Goal: Information Seeking & Learning: Learn about a topic

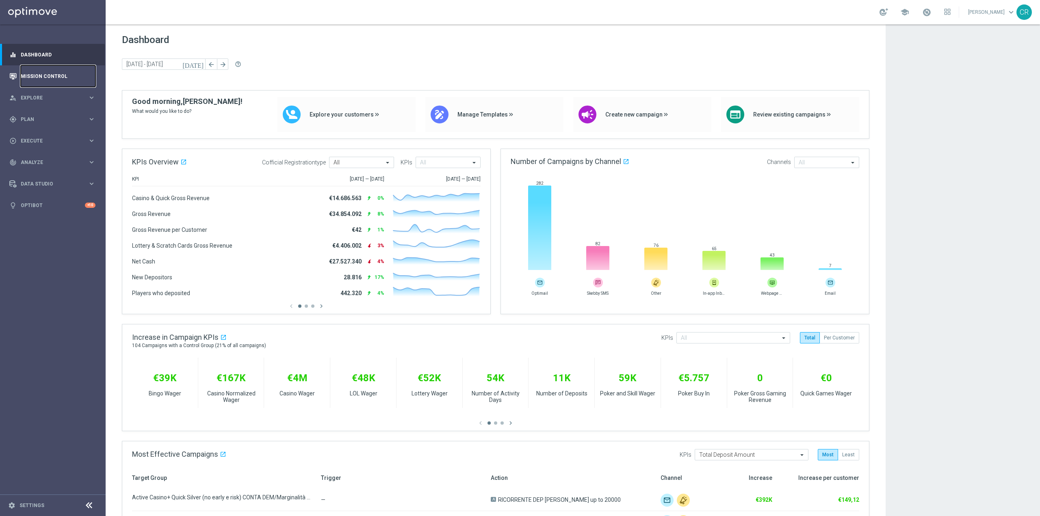
click at [55, 79] on link "Mission Control" at bounding box center [58, 76] width 75 height 22
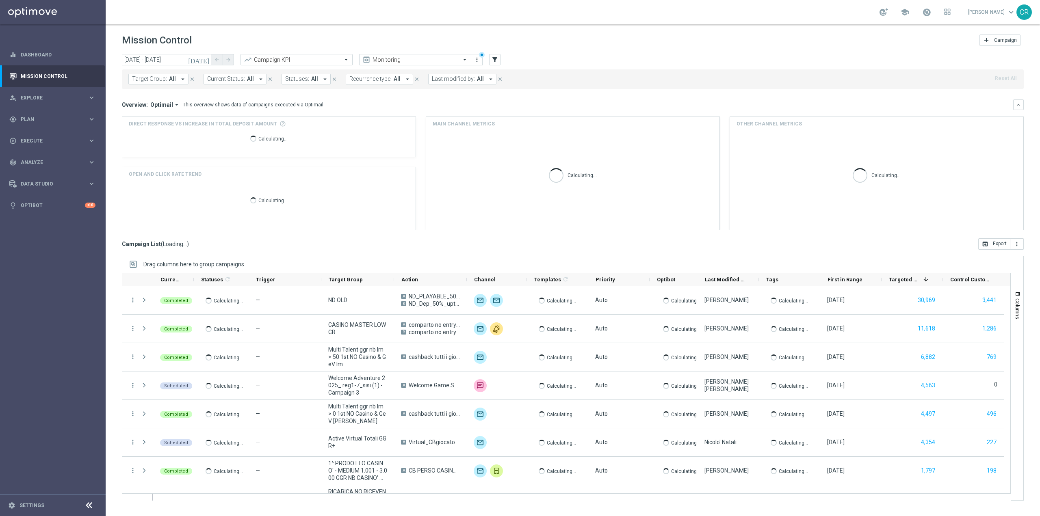
click at [207, 61] on icon "[DATE]" at bounding box center [199, 59] width 22 height 7
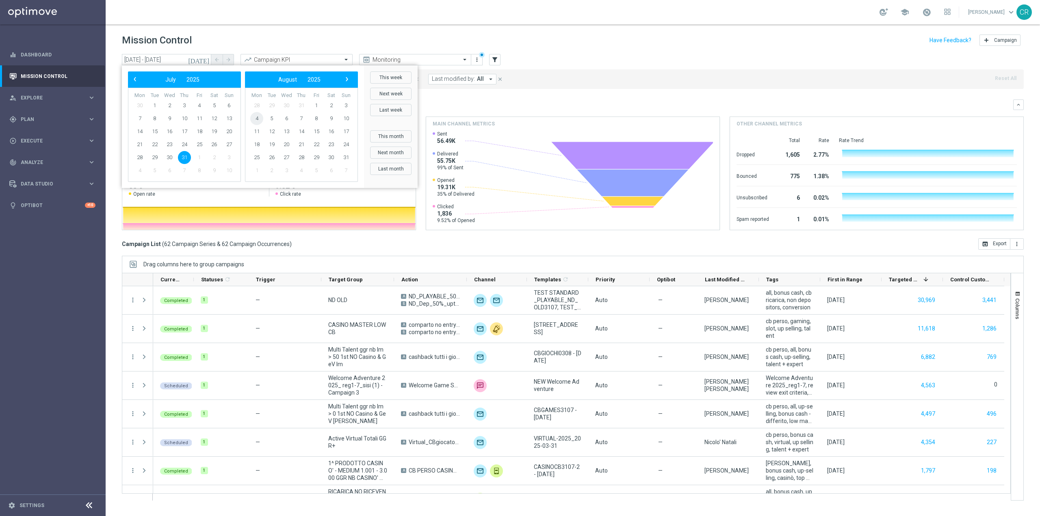
click at [256, 120] on span "4" at bounding box center [256, 118] width 13 height 13
click at [229, 117] on span "10" at bounding box center [229, 118] width 13 height 13
type input "[DATE] - [DATE]"
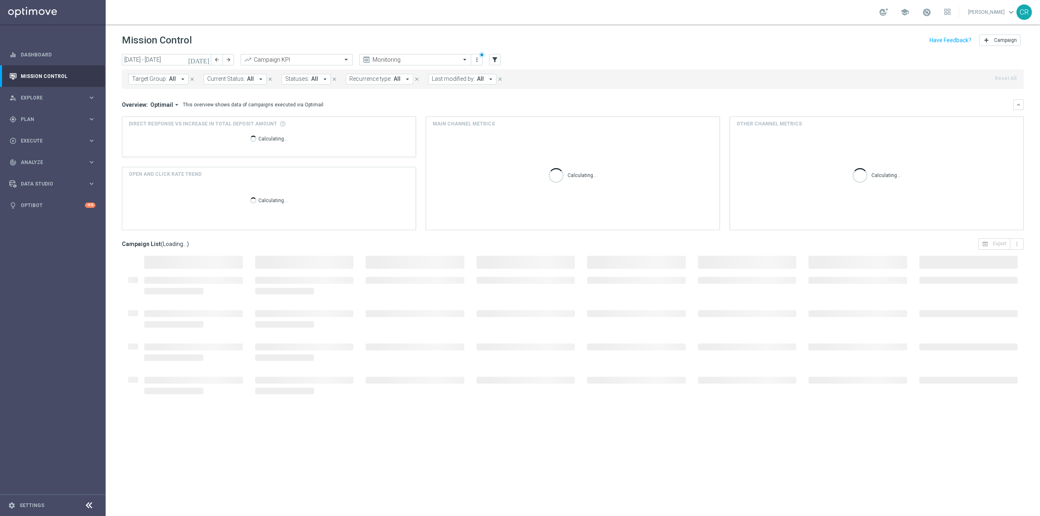
click at [160, 79] on span "Target Group:" at bounding box center [149, 79] width 35 height 7
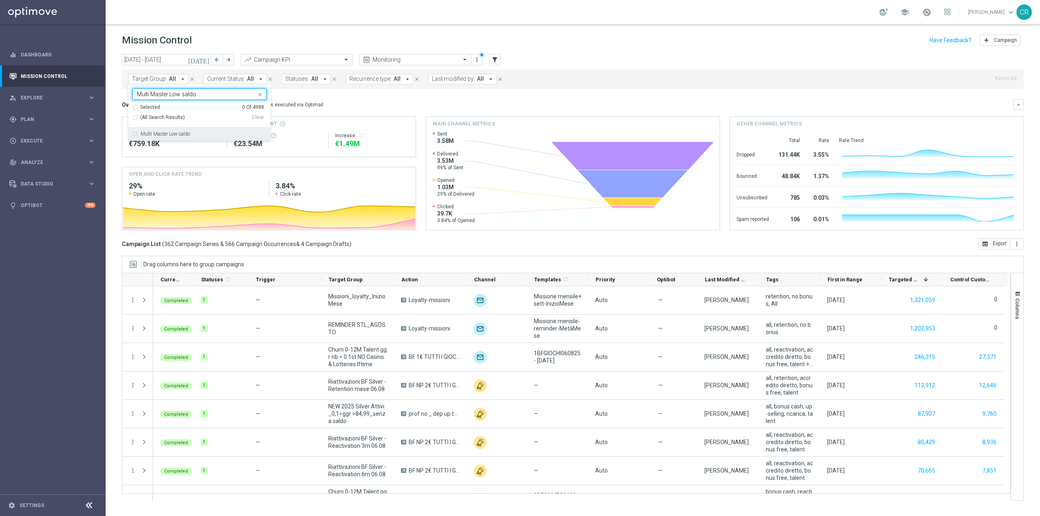
click at [174, 136] on label "Multi Master Low saldo" at bounding box center [166, 134] width 50 height 5
type input "Multi Master Low saldo"
click at [362, 96] on mini-dashboard "Overview: Optimail arrow_drop_down This overview shows data of campaigns execut…" at bounding box center [573, 163] width 902 height 149
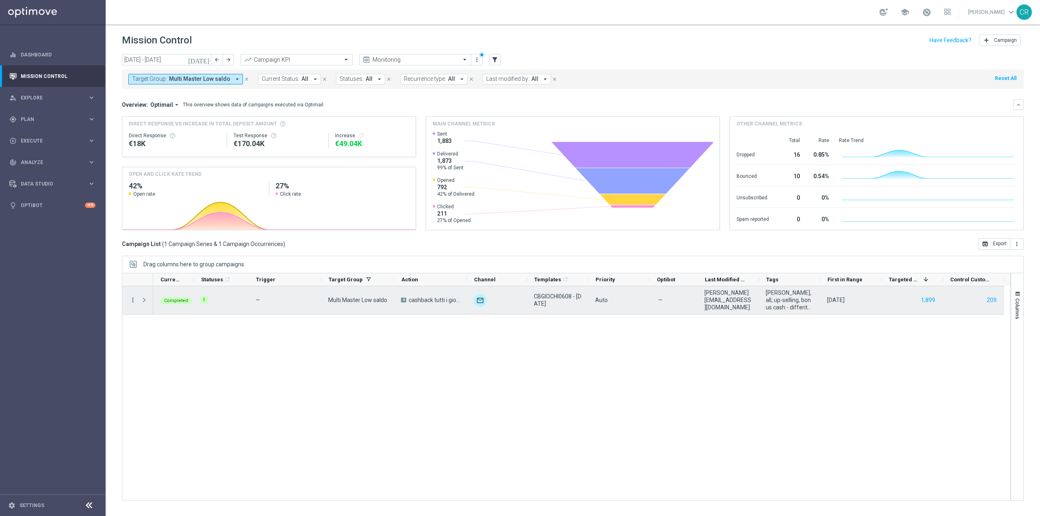
click at [133, 299] on icon "more_vert" at bounding box center [132, 299] width 7 height 7
click at [161, 348] on span "Go to Campaign Analysis" at bounding box center [178, 351] width 58 height 6
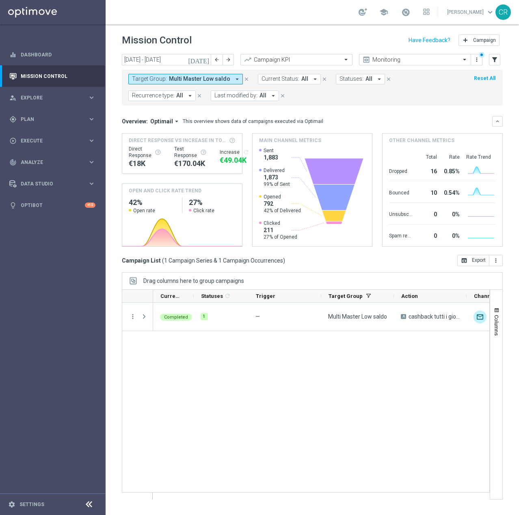
click at [328, 367] on div "Completed 1 — Multi Master Low saldo A cashback tutti i giochi 20% fino a 150€ …" at bounding box center [321, 401] width 336 height 197
click at [207, 54] on button "[DATE]" at bounding box center [199, 60] width 24 height 12
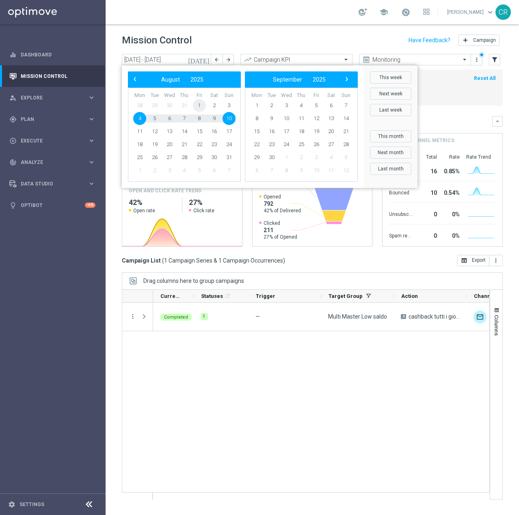
click at [199, 105] on span "1" at bounding box center [199, 105] width 13 height 13
click at [231, 104] on span "3" at bounding box center [229, 105] width 13 height 13
type input "01 Aug 2025 - 03 Aug 2025"
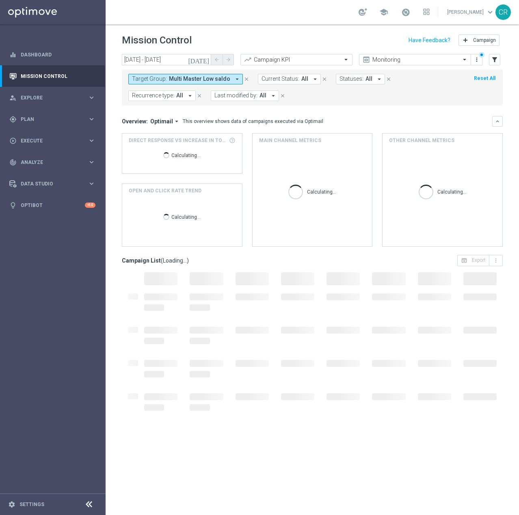
click at [211, 80] on span "Multi Master Low saldo" at bounding box center [199, 79] width 61 height 7
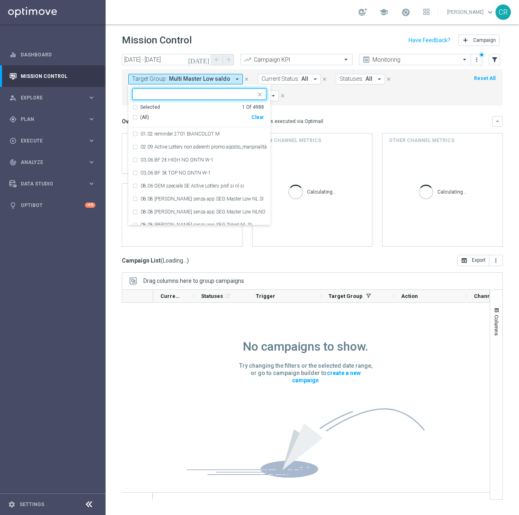
click at [0, 0] on div "Clear" at bounding box center [0, 0] width 0 height 0
click at [214, 93] on input "text" at bounding box center [196, 94] width 119 height 7
paste input "Multi & Reac Talent ggr nb lm < 0"
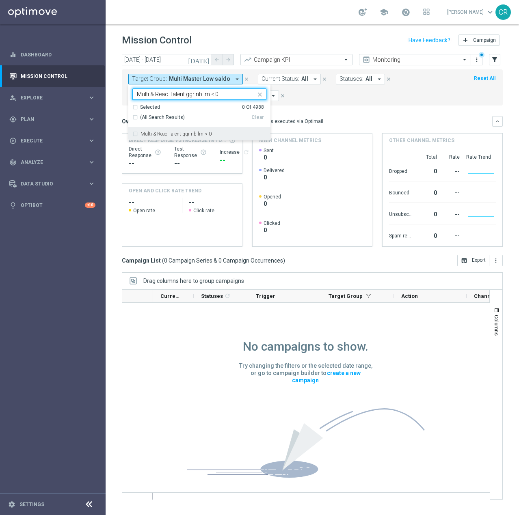
click at [200, 131] on div "Multi & Reac Talent ggr nb lm < 0" at bounding box center [199, 134] width 134 height 13
type input "Multi & Reac Talent ggr nb lm < 0"
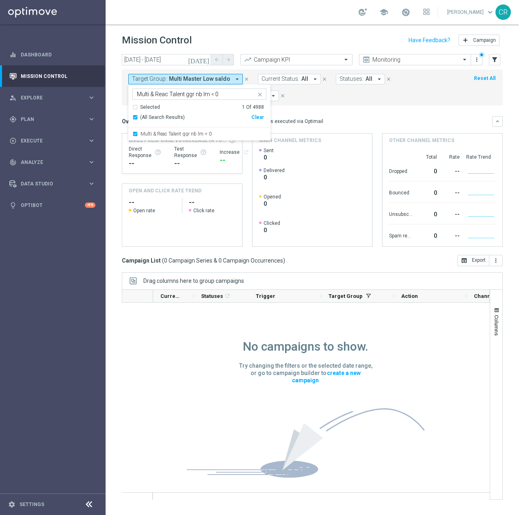
click at [328, 104] on div "Target Group: Multi Master Low saldo arrow_drop_down Multi & Reac Talent ggr nb…" at bounding box center [312, 87] width 381 height 36
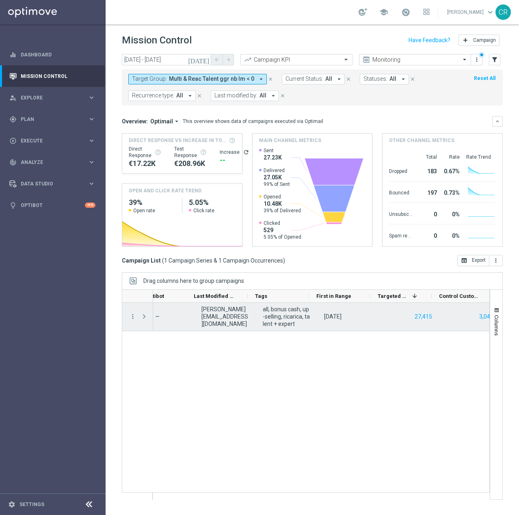
scroll to position [0, 514]
click at [131, 318] on icon "more_vert" at bounding box center [132, 316] width 7 height 7
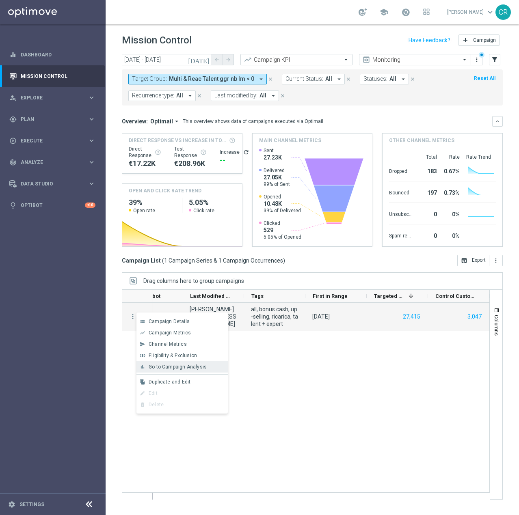
click at [190, 367] on span "Go to Campaign Analysis" at bounding box center [178, 367] width 58 height 6
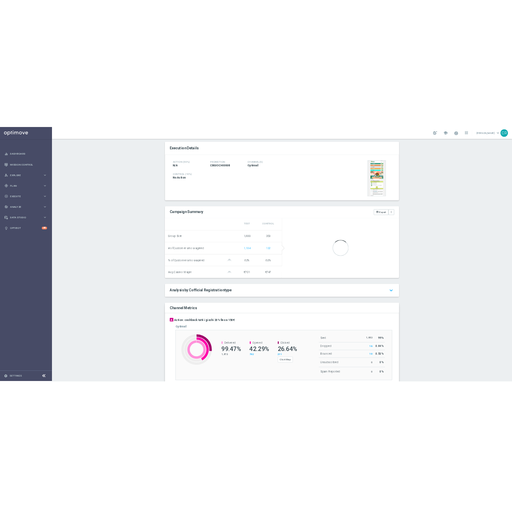
scroll to position [190, 0]
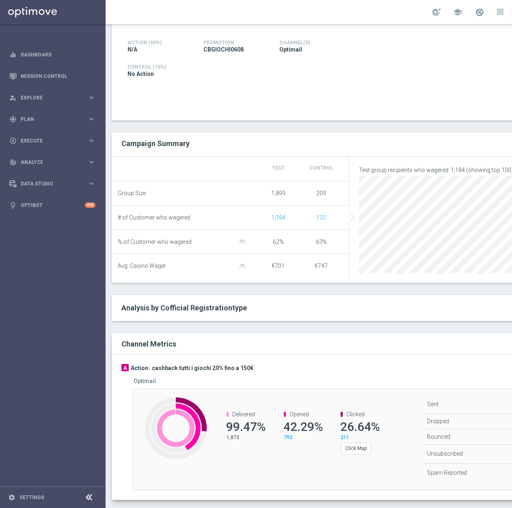
click at [395, 349] on div "Channel Metrics" at bounding box center [292, 345] width 355 height 10
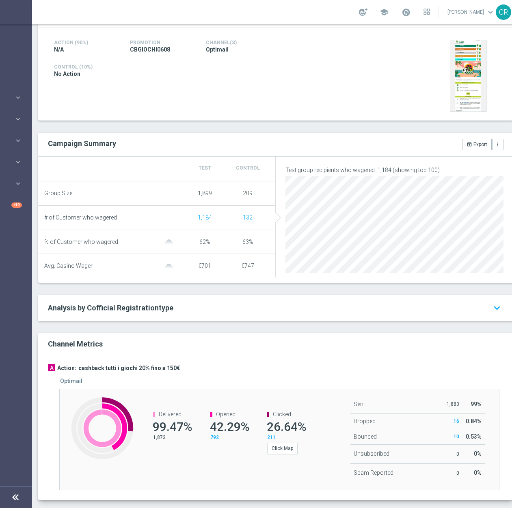
scroll to position [0, 88]
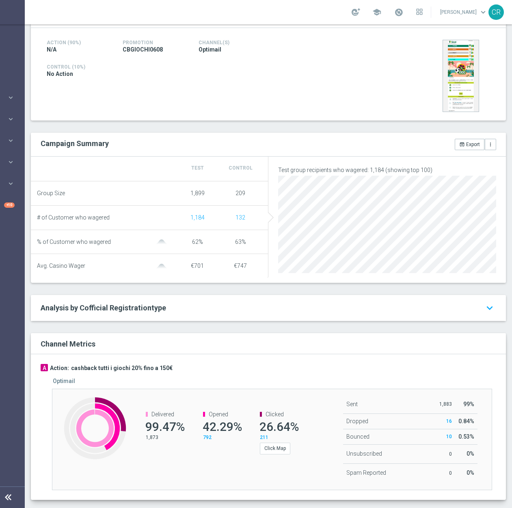
click at [361, 307] on div "Analysis by Cofficial Registrationtype keyboard_arrow_down" at bounding box center [268, 308] width 475 height 26
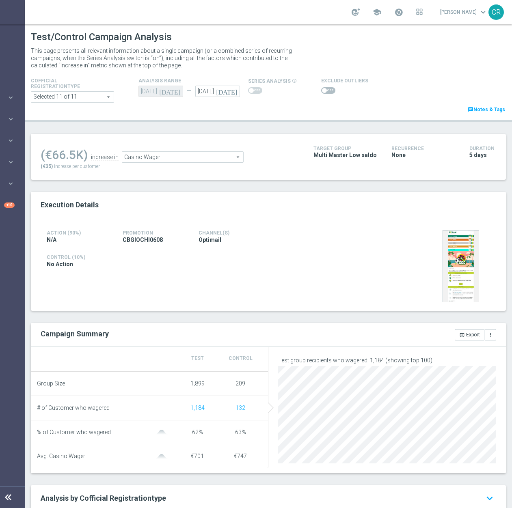
click at [200, 156] on span "Casino Wager" at bounding box center [182, 157] width 121 height 11
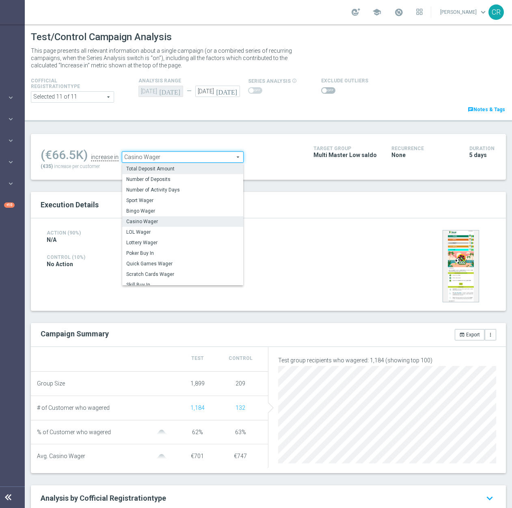
click at [199, 167] on span "Total Deposit Amount" at bounding box center [182, 169] width 113 height 6
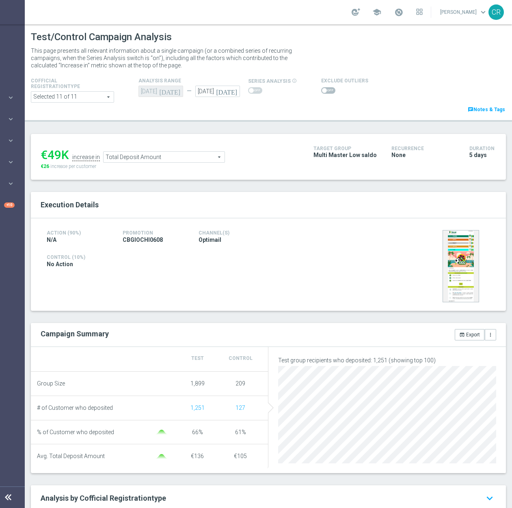
click at [185, 153] on span "Total Deposit Amount" at bounding box center [164, 157] width 121 height 11
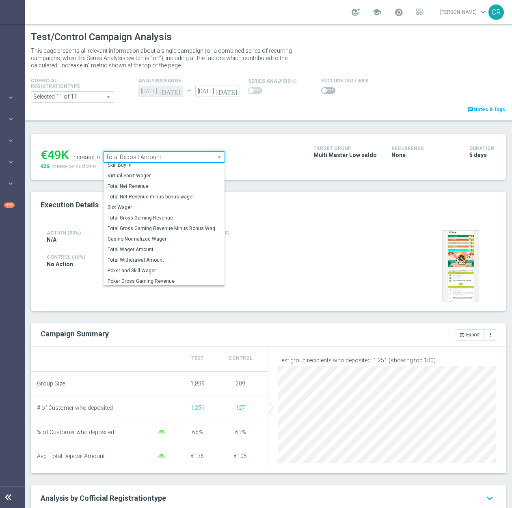
scroll to position [117, 0]
click at [160, 251] on span "Total Wager Amount" at bounding box center [164, 248] width 113 height 6
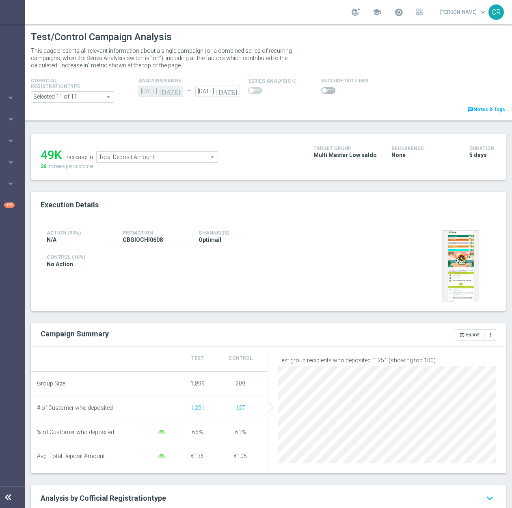
type input "Total Wager Amount"
click at [321, 92] on span at bounding box center [328, 90] width 14 height 6
click at [321, 92] on input "checkbox" at bounding box center [328, 90] width 14 height 6
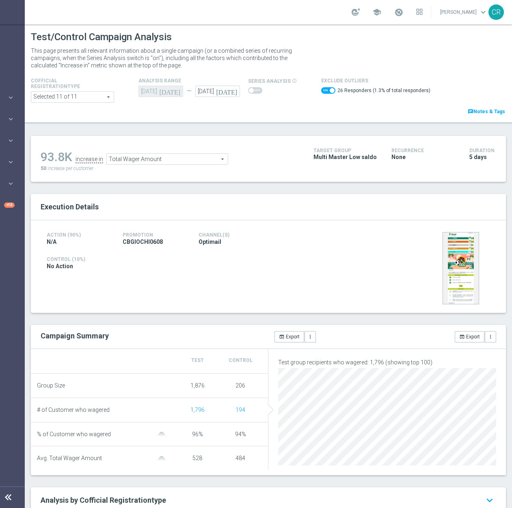
click at [191, 161] on span "Total Wager Amount" at bounding box center [167, 159] width 121 height 11
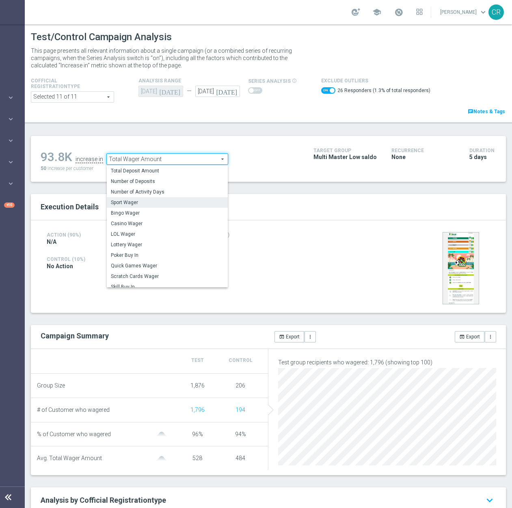
click at [178, 199] on label "Sport Wager" at bounding box center [167, 202] width 121 height 11
checkbox input "false"
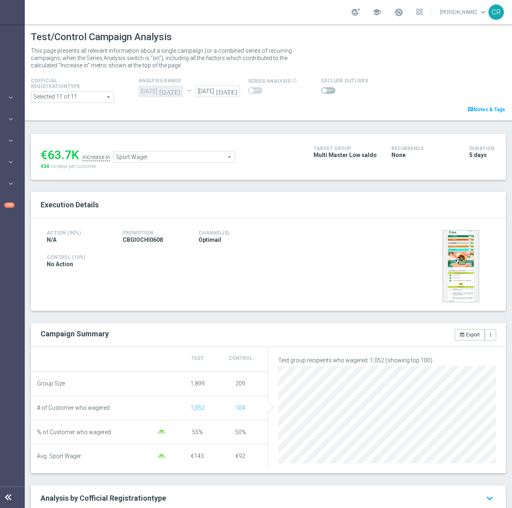
click at [173, 164] on div "€63.7K increase in Sport Wager Sport Wager arrow_drop_down search €34 increase …" at bounding box center [171, 157] width 261 height 26
click at [175, 160] on span "Sport Wager" at bounding box center [174, 157] width 121 height 11
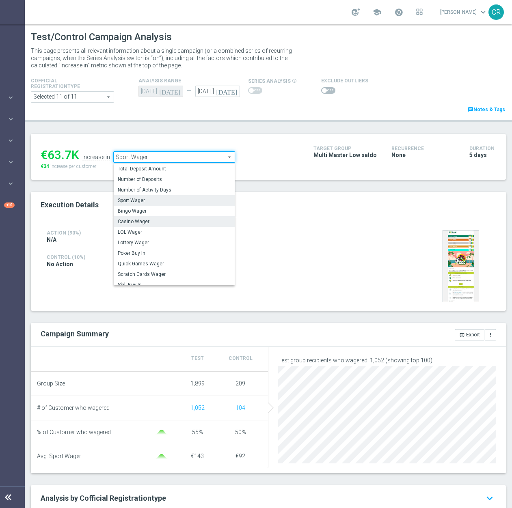
click at [164, 221] on span "Casino Wager" at bounding box center [174, 221] width 113 height 6
type input "Casino Wager"
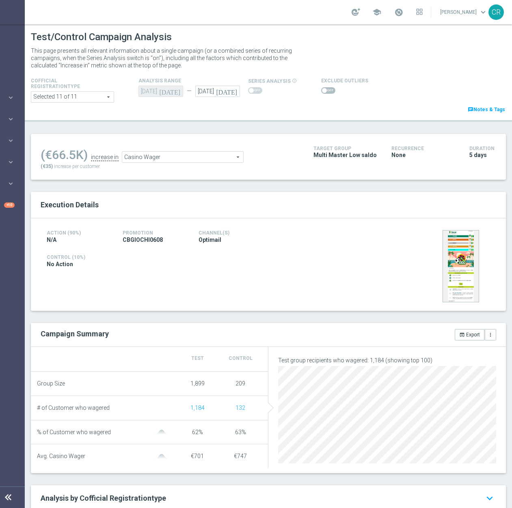
click at [321, 90] on span at bounding box center [328, 90] width 14 height 6
click at [321, 90] on input "checkbox" at bounding box center [328, 90] width 14 height 6
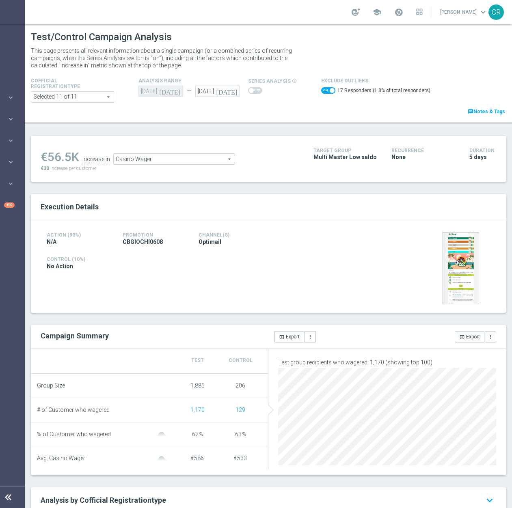
click at [177, 159] on span "Casino Wager" at bounding box center [174, 159] width 121 height 11
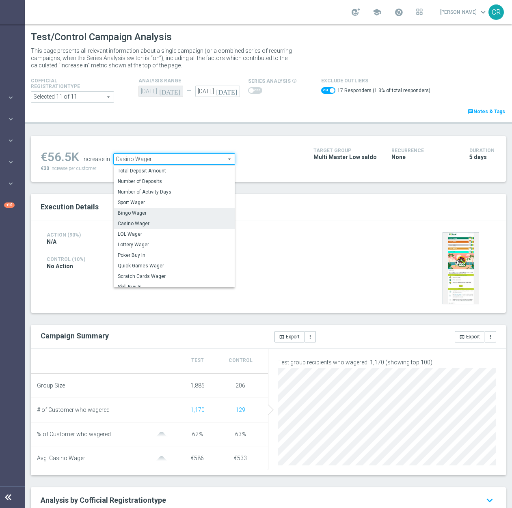
scroll to position [39, 0]
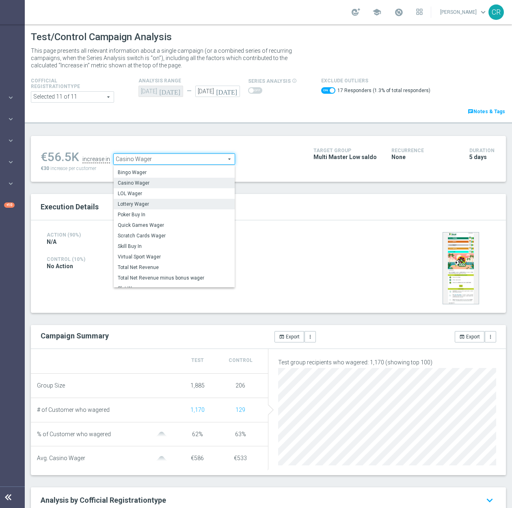
click at [172, 203] on span "Lottery Wager" at bounding box center [174, 204] width 113 height 6
checkbox input "false"
type input "Lottery Wager"
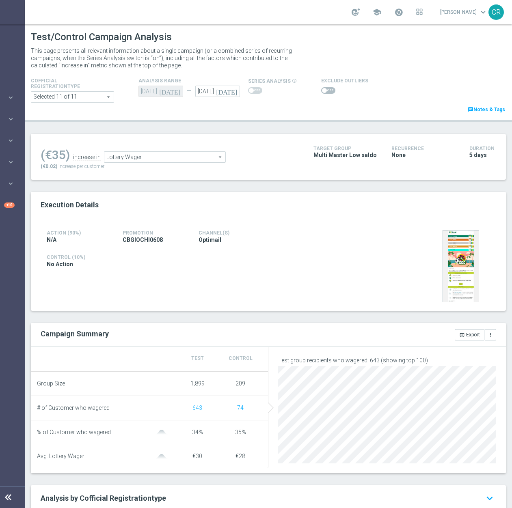
click at [322, 93] on span at bounding box center [328, 90] width 14 height 6
click at [322, 93] on input "checkbox" at bounding box center [328, 90] width 14 height 6
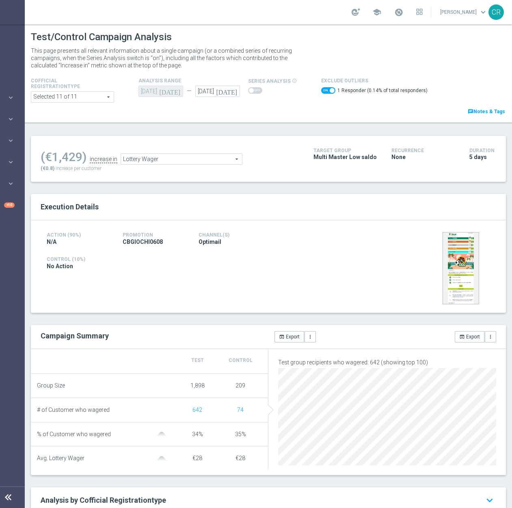
click at [170, 161] on span "Lottery Wager" at bounding box center [181, 159] width 121 height 11
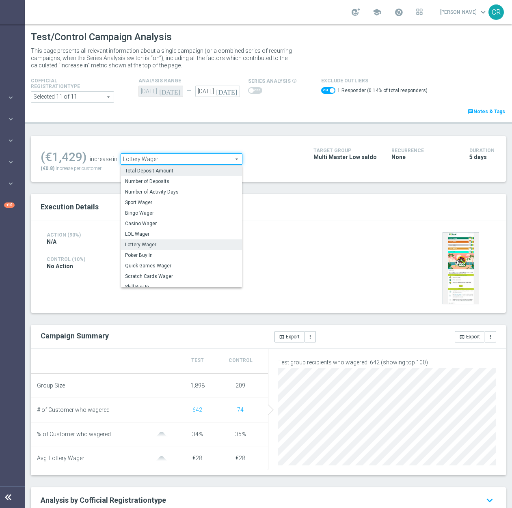
click at [181, 171] on span "Total Deposit Amount" at bounding box center [181, 171] width 113 height 6
checkbox input "false"
type input "Total Deposit Amount"
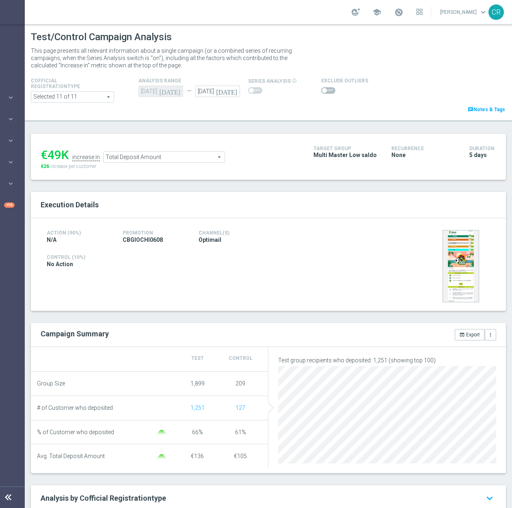
click at [331, 248] on h4 at bounding box center [193, 250] width 292 height 6
click at [405, 261] on div at bounding box center [420, 266] width 122 height 76
click at [196, 155] on span "Total Deposit Amount" at bounding box center [164, 157] width 121 height 11
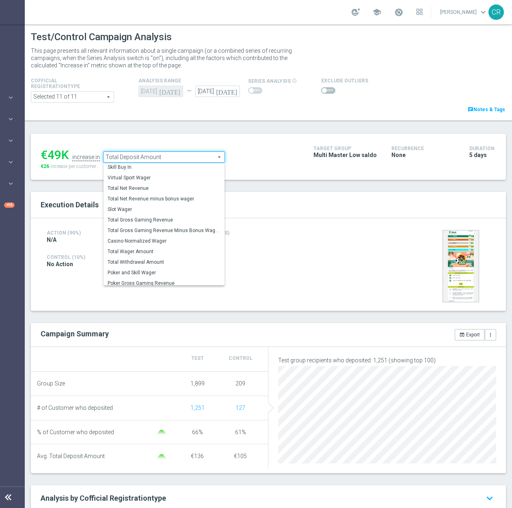
scroll to position [117, 0]
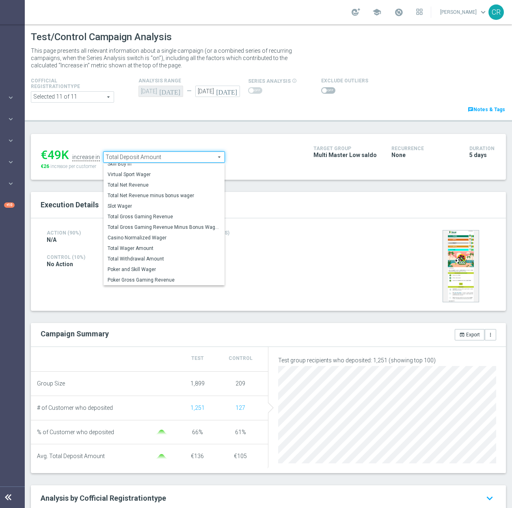
click at [427, 220] on div "Action (90%) N/A Promotion CBGIOCHI0608 Channel(s) Optimail Control (10%) No Ac…" at bounding box center [268, 264] width 475 height 93
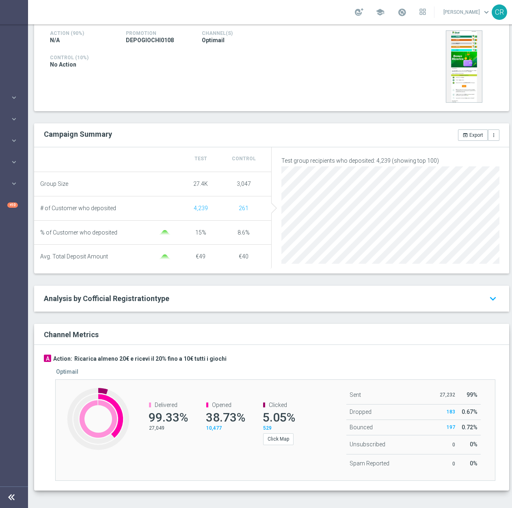
scroll to position [0, 81]
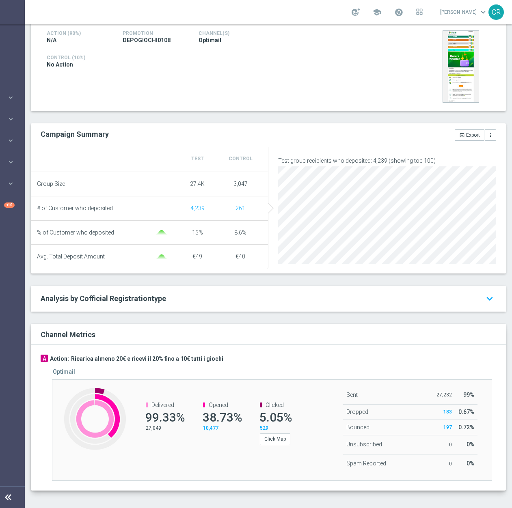
click at [133, 303] on span "Analysis by Cofficial Registrationtype" at bounding box center [103, 298] width 125 height 9
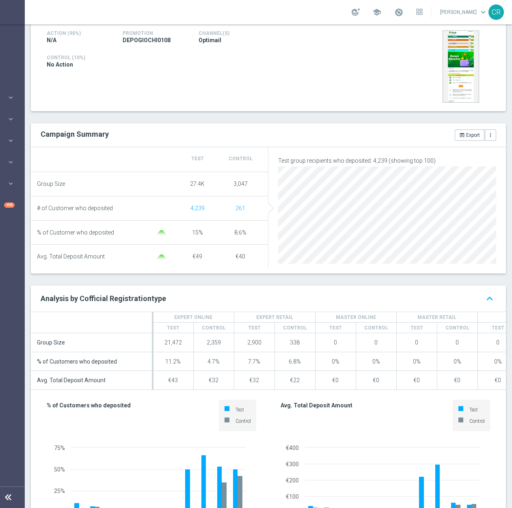
scroll to position [443, 0]
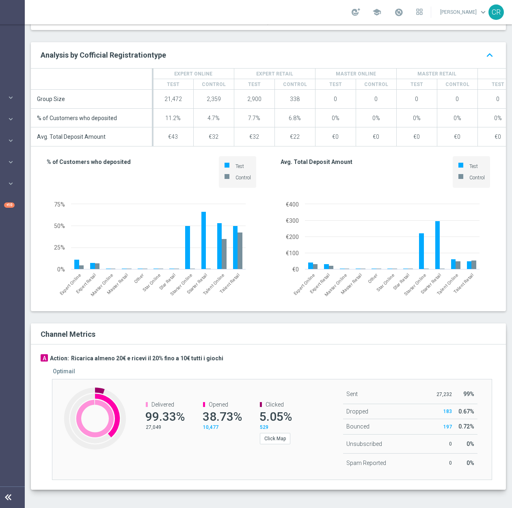
click at [405, 340] on div "Channel Metrics" at bounding box center [271, 334] width 473 height 11
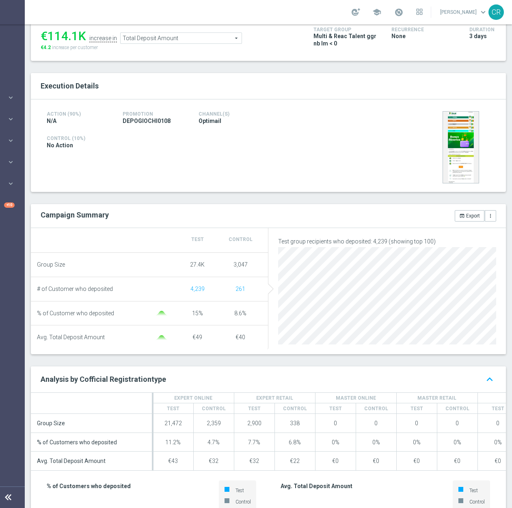
scroll to position [122, 0]
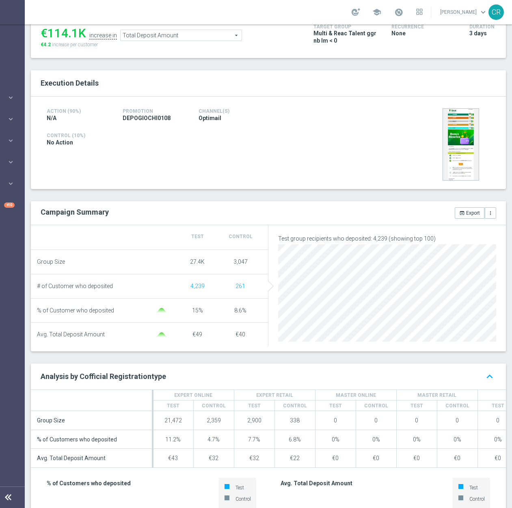
click at [364, 173] on div at bounding box center [420, 144] width 122 height 76
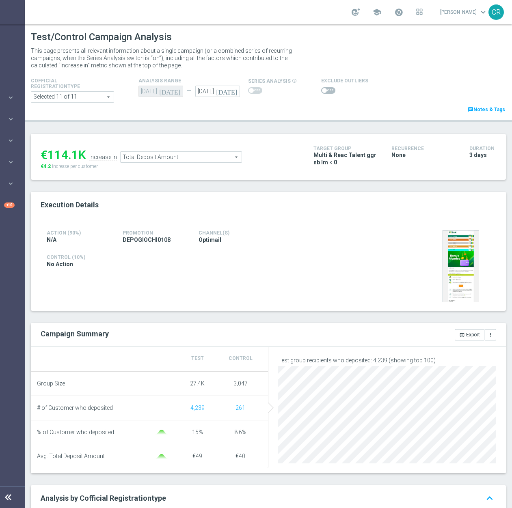
click at [170, 155] on span "Total Deposit Amount" at bounding box center [181, 157] width 121 height 11
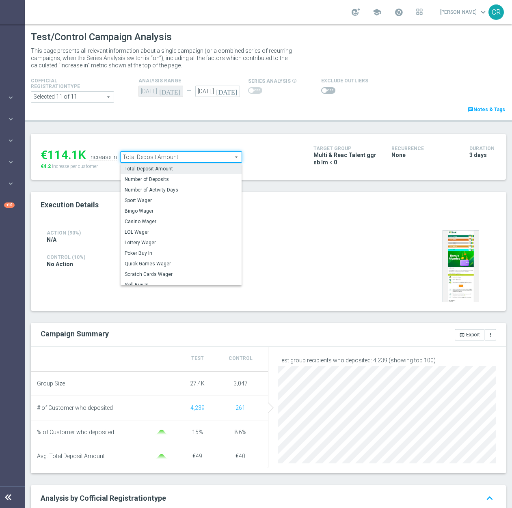
click at [280, 231] on div "Action (90%) N/A Promotion DEPOGIOCHI0108 Channel(s) Optimail" at bounding box center [193, 236] width 304 height 17
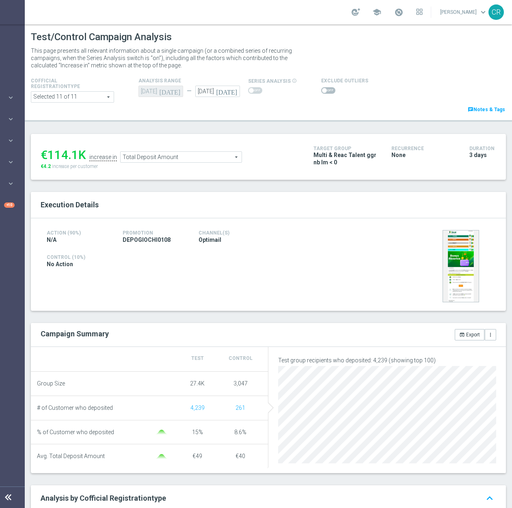
click at [163, 159] on span "Total Deposit Amount" at bounding box center [181, 157] width 121 height 11
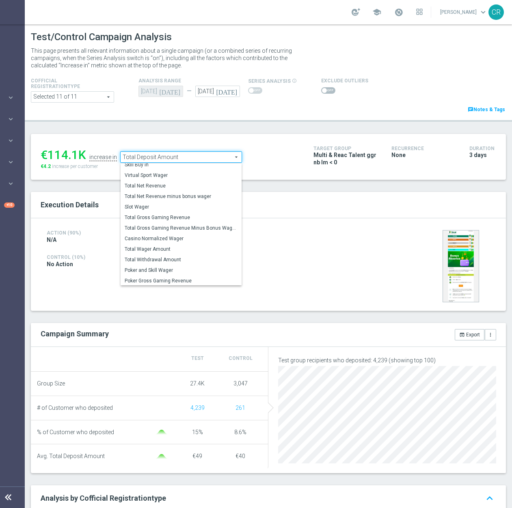
scroll to position [117, 0]
click at [175, 247] on span "Total Wager Amount" at bounding box center [181, 248] width 113 height 6
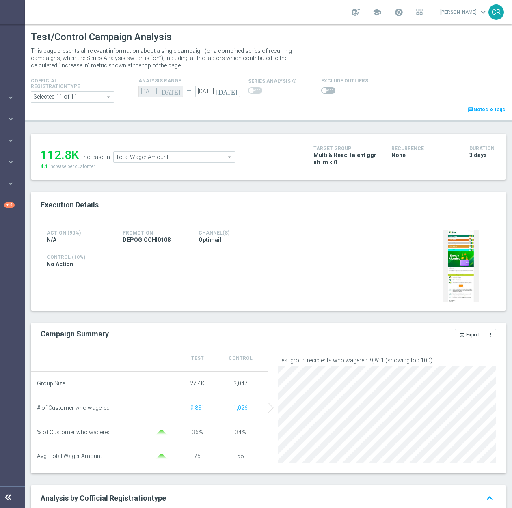
click at [326, 216] on div "Execution Details" at bounding box center [268, 205] width 475 height 26
click at [154, 159] on span "Total Wager Amount" at bounding box center [174, 157] width 121 height 11
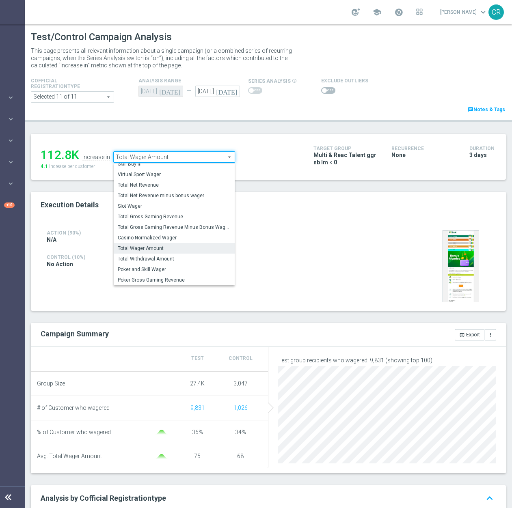
scroll to position [81, 0]
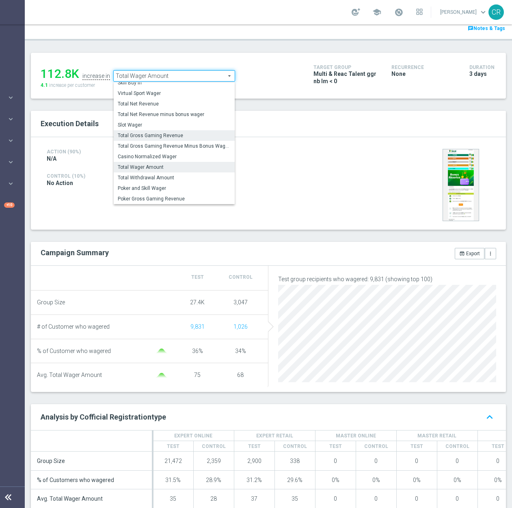
click at [172, 137] on span "Total Gross Gaming Revenue" at bounding box center [174, 135] width 113 height 6
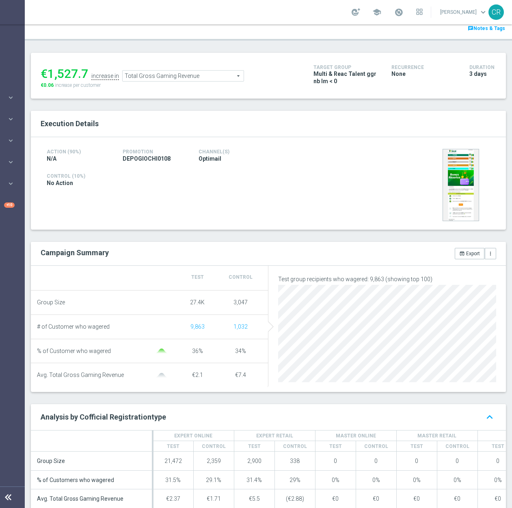
click at [202, 74] on span "Total Gross Gaming Revenue" at bounding box center [183, 76] width 121 height 11
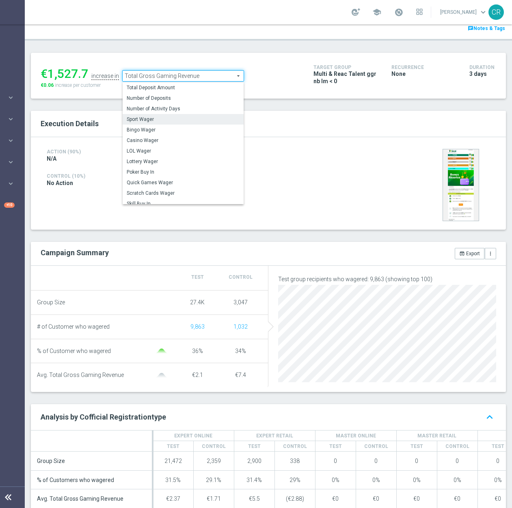
click at [177, 116] on label "Sport Wager" at bounding box center [183, 119] width 121 height 11
type input "Sport Wager"
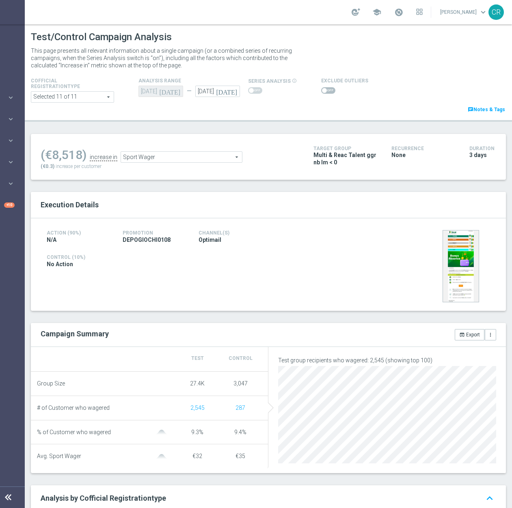
click at [322, 90] on span at bounding box center [324, 90] width 5 height 5
click at [321, 90] on input "checkbox" at bounding box center [328, 90] width 14 height 6
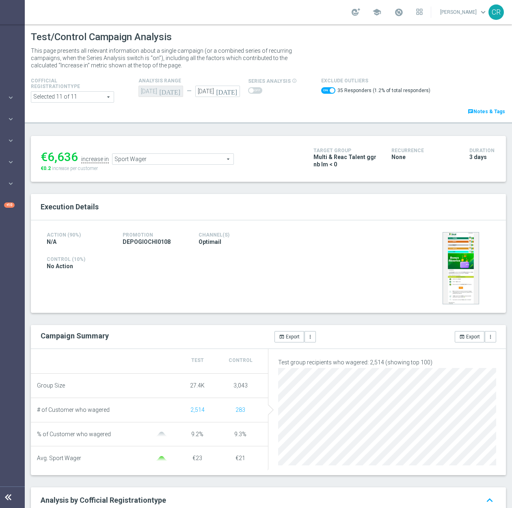
click at [193, 155] on span "Sport Wager" at bounding box center [172, 159] width 121 height 11
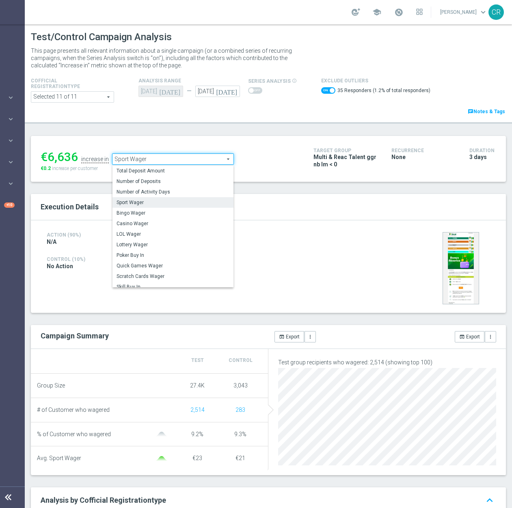
click at [150, 221] on label "Casino Wager" at bounding box center [172, 223] width 121 height 11
checkbox input "false"
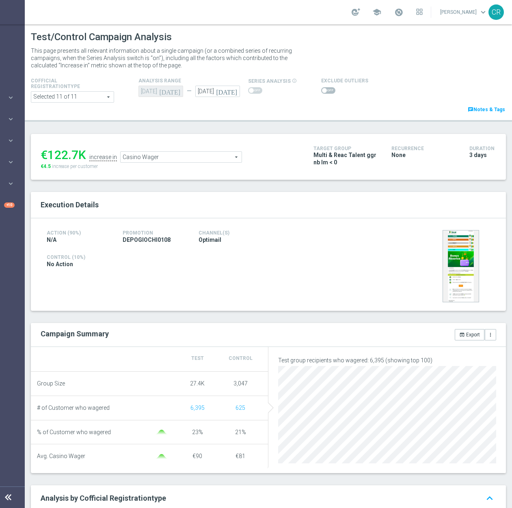
click at [153, 156] on span "Casino Wager" at bounding box center [181, 157] width 121 height 11
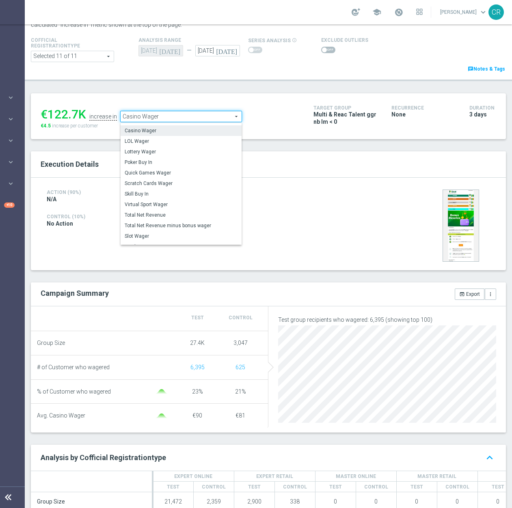
scroll to position [8, 0]
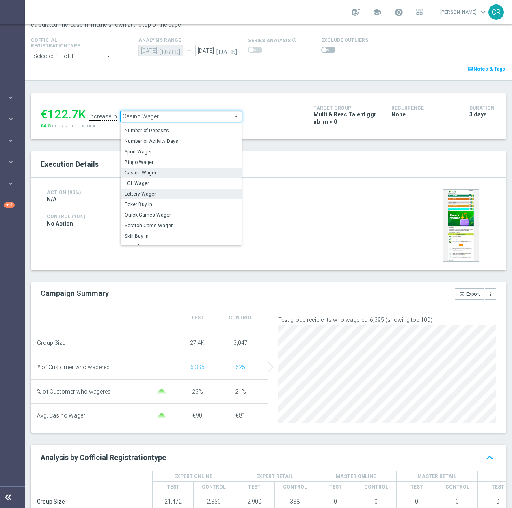
click at [203, 193] on span "Lottery Wager" at bounding box center [181, 194] width 113 height 6
type input "Lottery Wager"
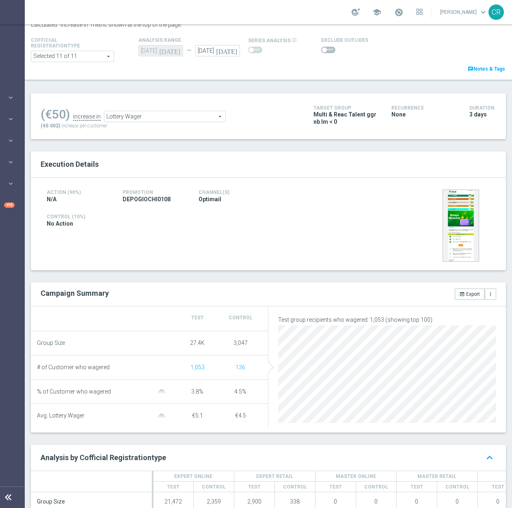
click at [321, 47] on span at bounding box center [328, 50] width 14 height 6
click at [321, 47] on input "checkbox" at bounding box center [328, 50] width 14 height 6
checkbox input "true"
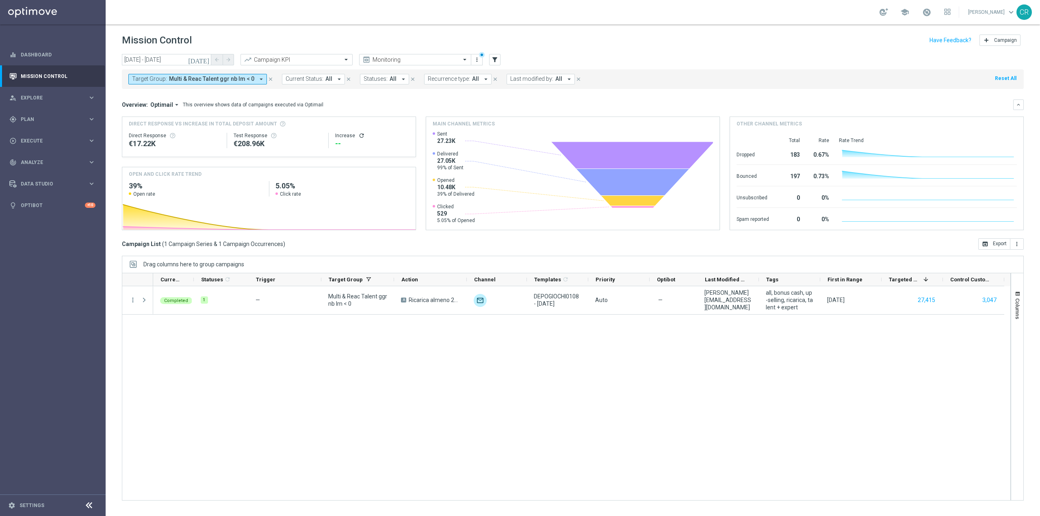
click at [203, 61] on icon "[DATE]" at bounding box center [199, 59] width 22 height 7
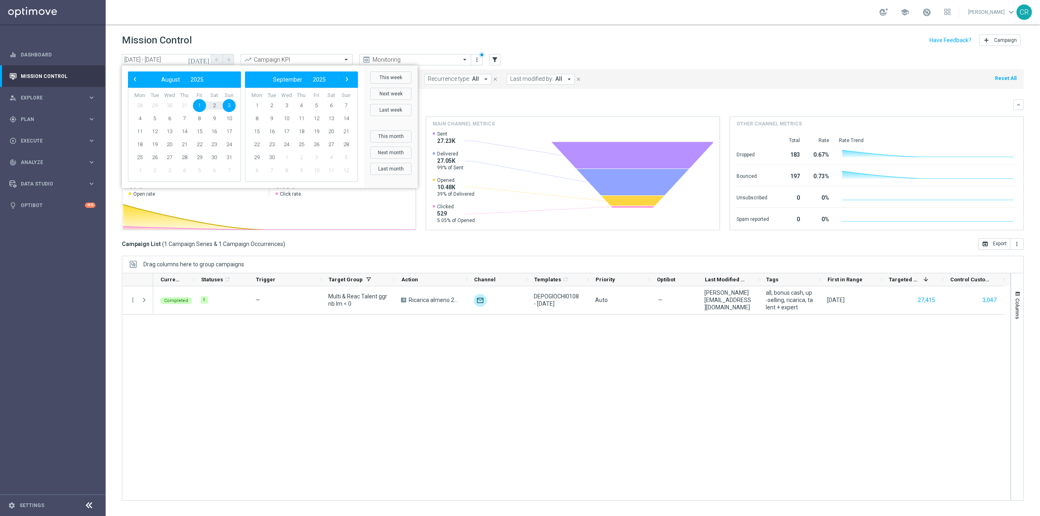
click at [200, 105] on span "1" at bounding box center [199, 105] width 13 height 13
click at [230, 161] on span "31" at bounding box center [229, 157] width 13 height 13
type input "01 Aug 2025 - 31 Aug 2025"
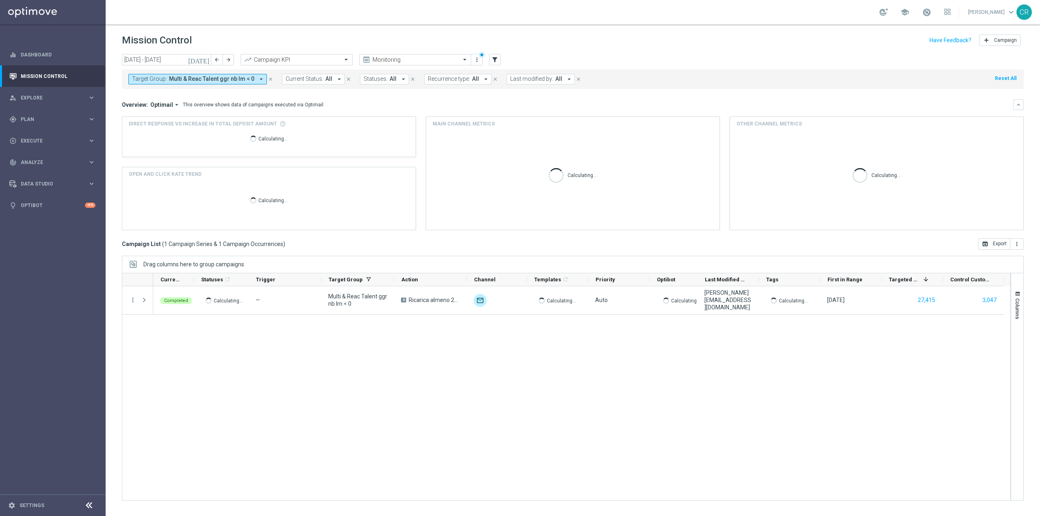
click at [225, 77] on span "Multi & Reac Talent ggr nb lm < 0" at bounding box center [211, 79] width 85 height 7
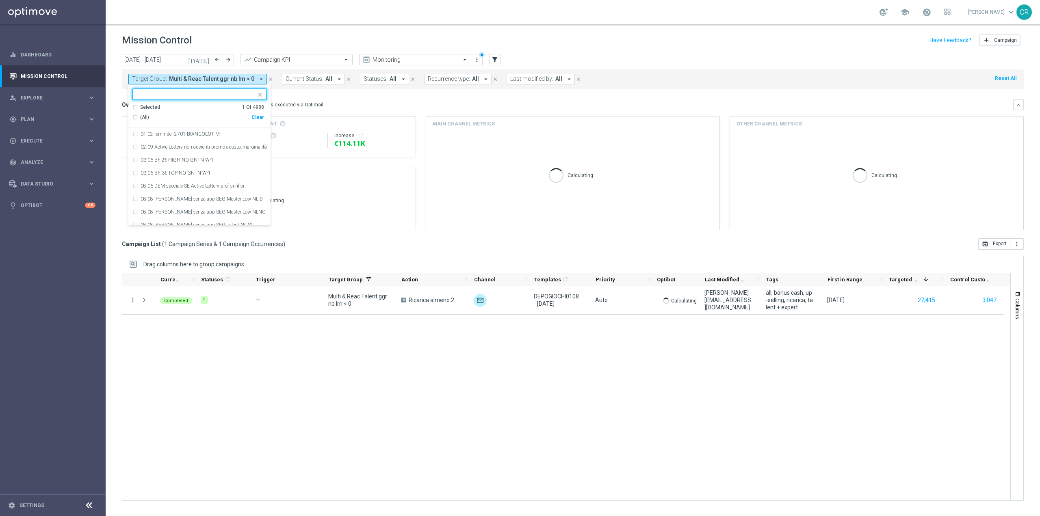
click at [0, 0] on div "Clear" at bounding box center [0, 0] width 0 height 0
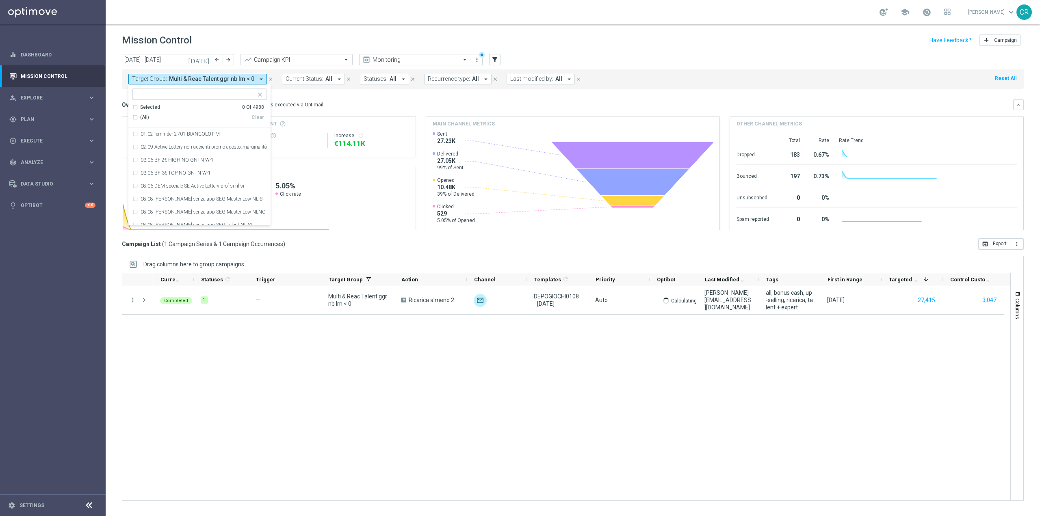
click at [211, 92] on input "text" at bounding box center [196, 94] width 119 height 7
paste input "Churn 0-12M Talent ggr nb < 0 lftime"
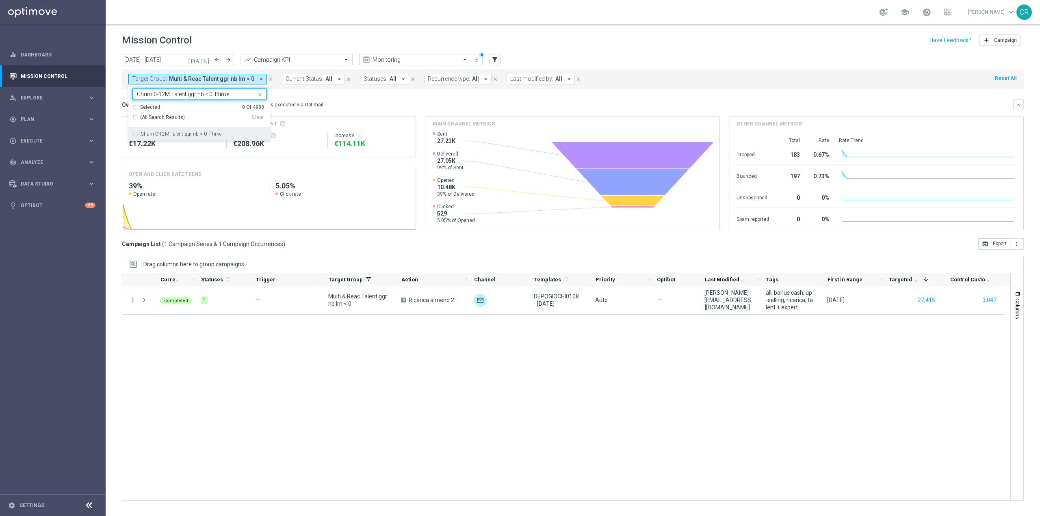
click at [201, 135] on label "Churn 0-12M Talent ggr nb < 0 lftime" at bounding box center [181, 134] width 81 height 5
type input "Churn 0-12M Talent ggr nb < 0 lftime"
click at [322, 100] on div "Overview: Optimail arrow_drop_down This overview shows data of campaigns execut…" at bounding box center [573, 105] width 902 height 11
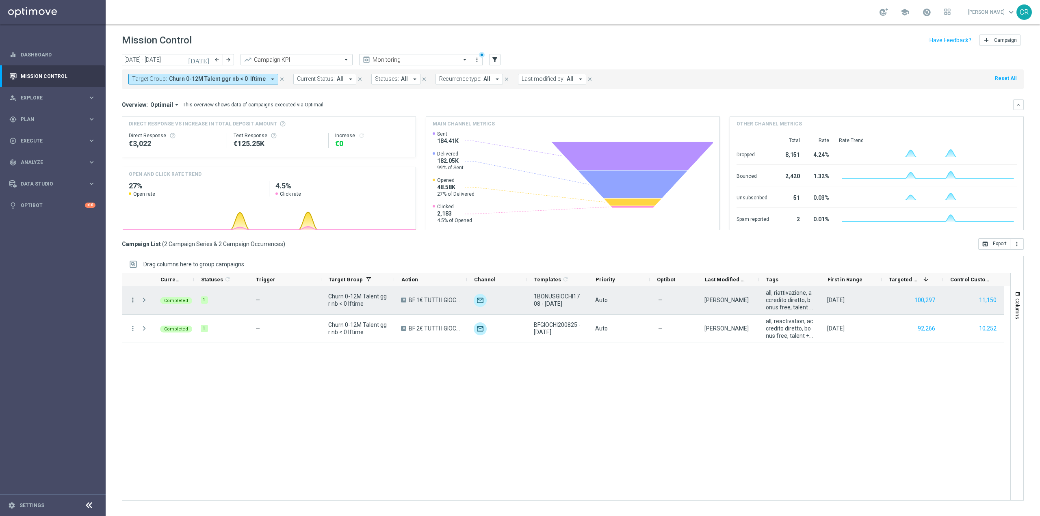
click at [132, 296] on icon "more_vert" at bounding box center [132, 299] width 7 height 7
click at [175, 346] on div "bar_chart Go to Campaign Analysis" at bounding box center [181, 350] width 91 height 11
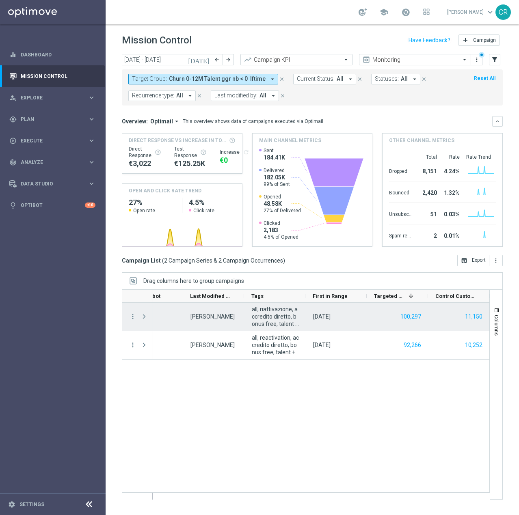
scroll to position [0, 515]
click at [133, 315] on icon "more_vert" at bounding box center [132, 316] width 7 height 7
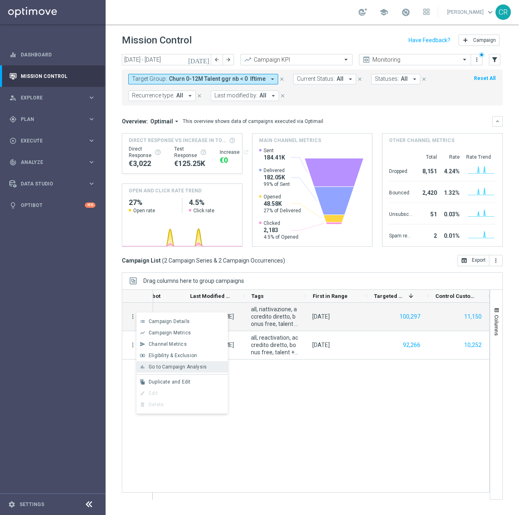
click at [154, 364] on div "bar_chart Go to Campaign Analysis" at bounding box center [181, 366] width 91 height 11
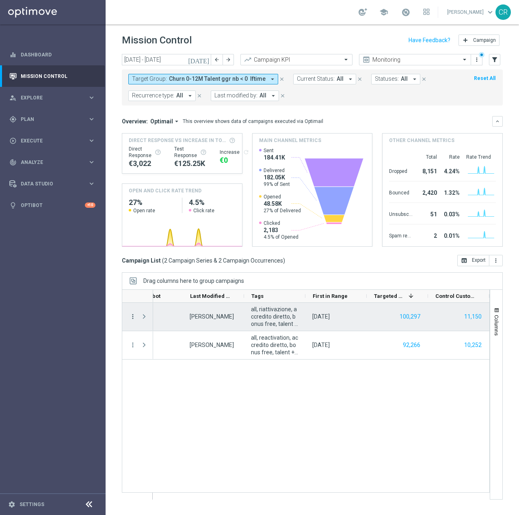
click at [135, 317] on icon "more_vert" at bounding box center [132, 316] width 7 height 7
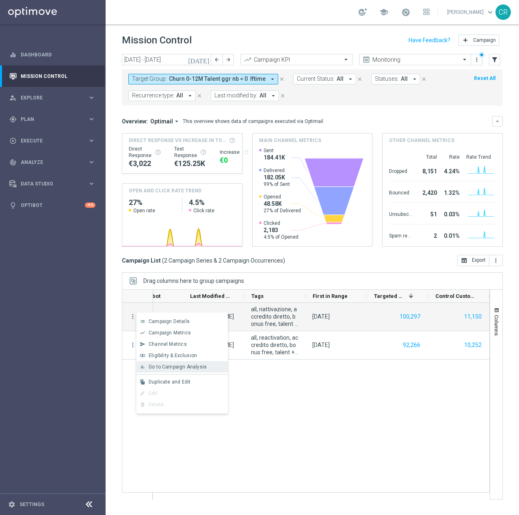
click at [155, 366] on span "Go to Campaign Analysis" at bounding box center [178, 367] width 58 height 6
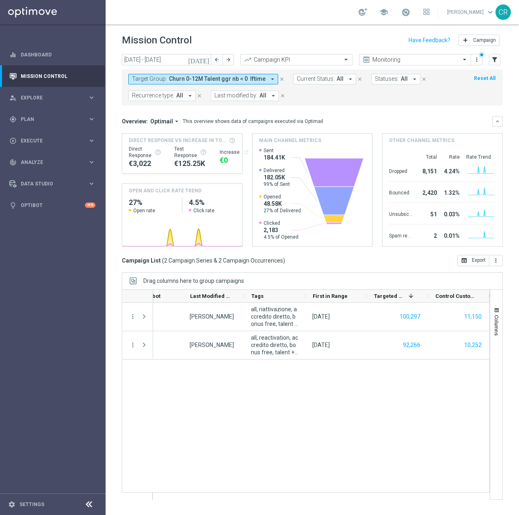
click at [230, 80] on span "Churn 0-12M Talent ggr nb < 0 lftime" at bounding box center [217, 79] width 97 height 7
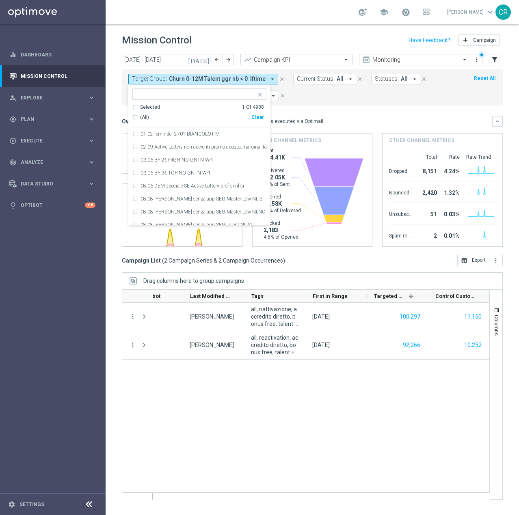
click at [260, 97] on icon "close" at bounding box center [260, 94] width 6 height 6
click at [0, 0] on div "Clear" at bounding box center [0, 0] width 0 height 0
click at [206, 90] on div at bounding box center [194, 94] width 123 height 10
paste input "Churn 0-12M Talent ggr nb > 0 lftime NO Sport"
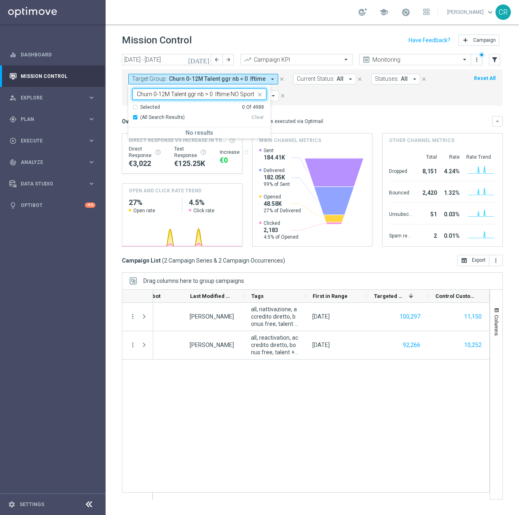
type input "Churn 0-12M Talent ggr nb > 0 lftime NO Sport"
click at [421, 405] on div "1BONUSGIOCHI1708 - 2025-08-17 Auto — Carlos Eduardo Raffosalazar all, riattivaz…" at bounding box center [321, 401] width 336 height 197
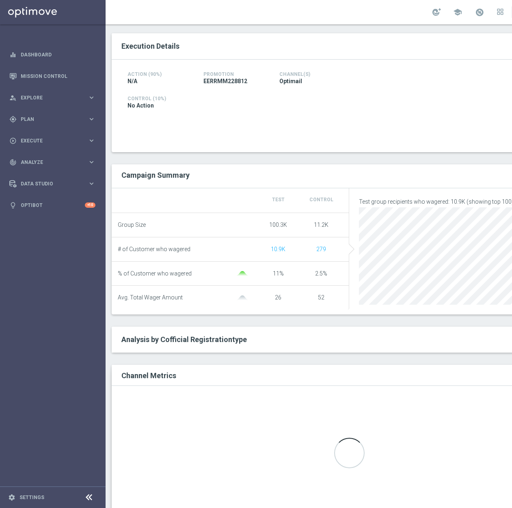
scroll to position [188, 0]
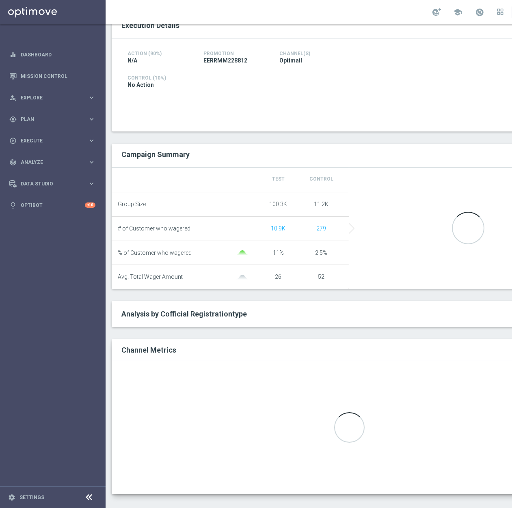
scroll to position [7, 0]
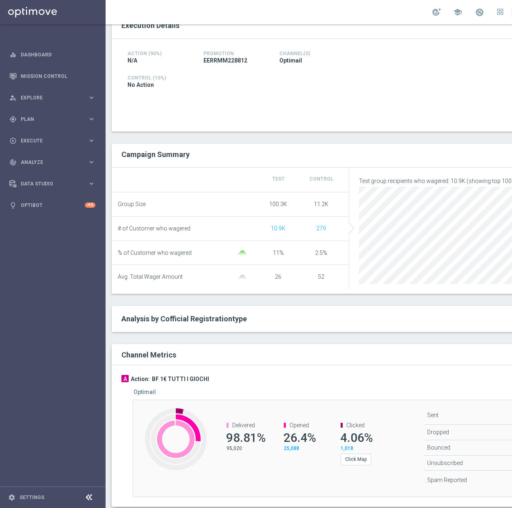
click at [299, 415] on div "Opened 26.4% 25,088" at bounding box center [298, 437] width 57 height 46
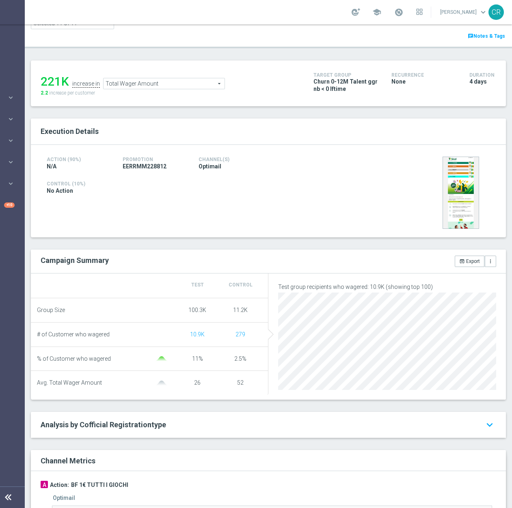
scroll to position [33, 0]
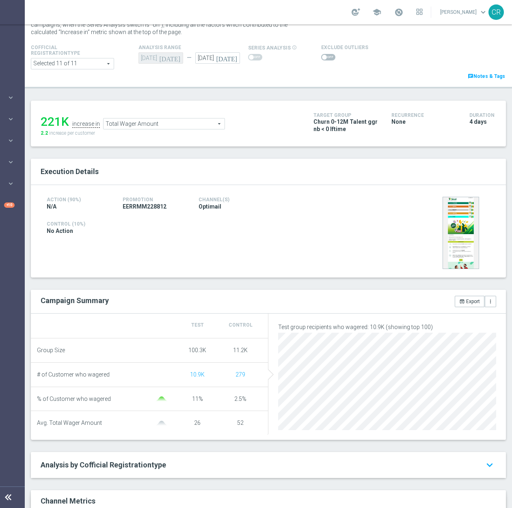
click at [325, 54] on span at bounding box center [328, 57] width 14 height 6
click at [325, 54] on input "checkbox" at bounding box center [328, 57] width 14 height 6
checkbox input "true"
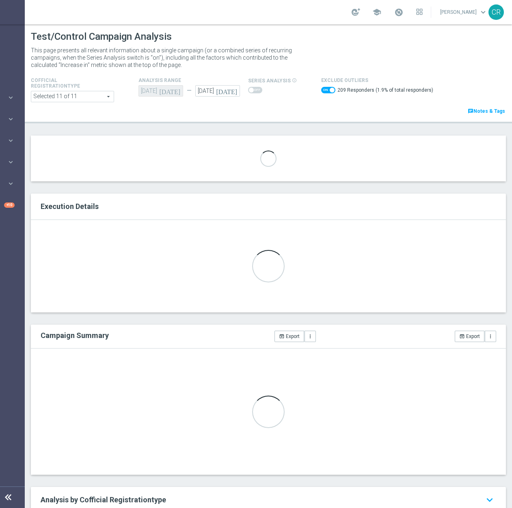
scroll to position [0, 0]
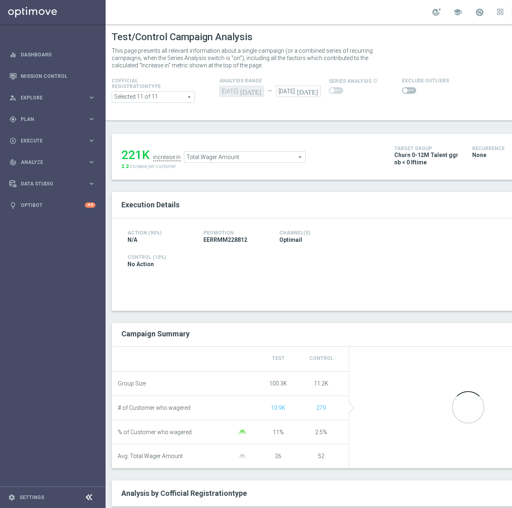
click at [266, 156] on span "Total Wager Amount" at bounding box center [244, 157] width 121 height 11
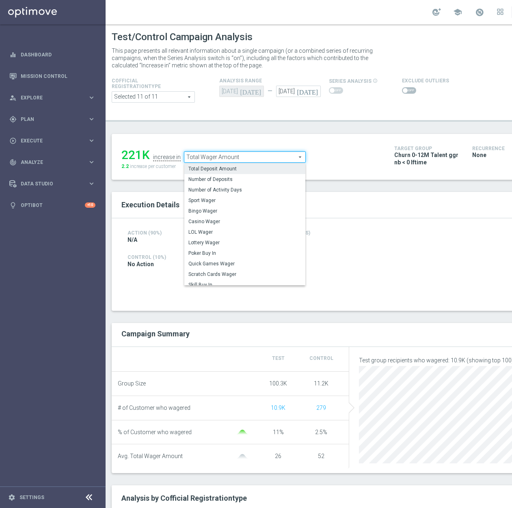
click at [261, 172] on span "Total Deposit Amount" at bounding box center [244, 169] width 113 height 6
type input "Total Deposit Amount"
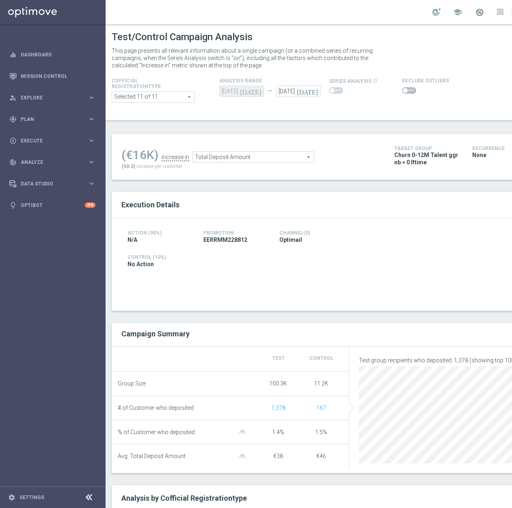
click at [405, 89] on span at bounding box center [409, 90] width 14 height 6
click at [405, 89] on input "checkbox" at bounding box center [409, 90] width 14 height 6
checkbox input "true"
click at [273, 157] on span "Total Deposit Amount" at bounding box center [253, 157] width 121 height 11
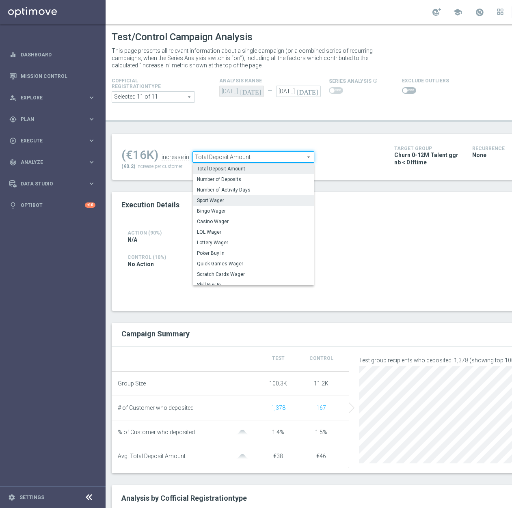
click at [261, 198] on span "Sport Wager" at bounding box center [253, 200] width 113 height 6
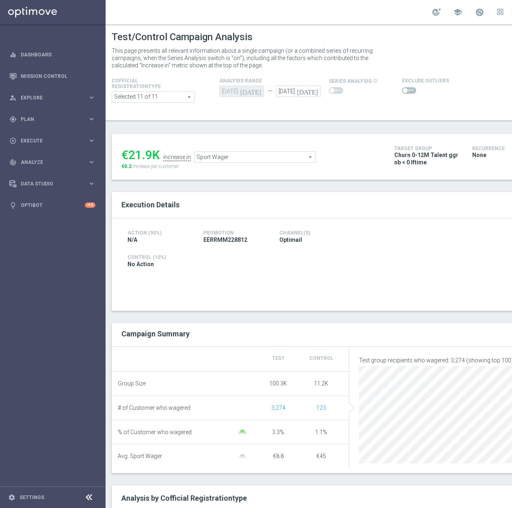
click at [269, 160] on span "Sport Wager" at bounding box center [255, 157] width 121 height 11
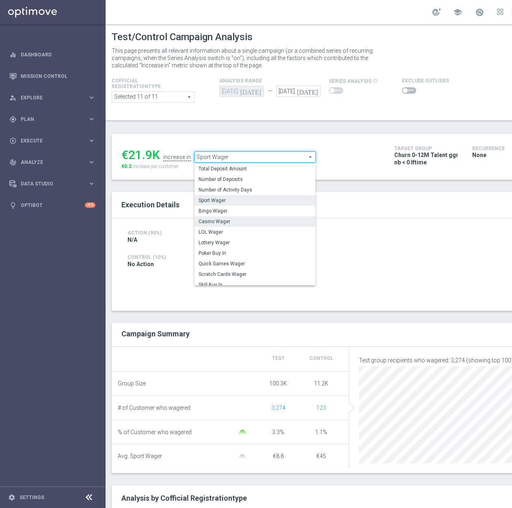
click at [262, 221] on span "Casino Wager" at bounding box center [255, 221] width 113 height 6
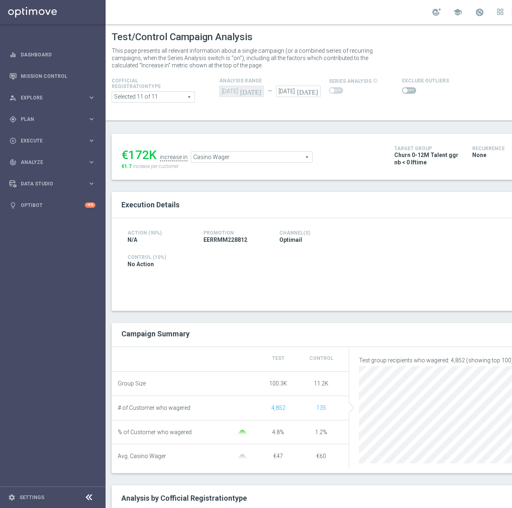
click at [296, 160] on span "Casino Wager" at bounding box center [251, 157] width 121 height 11
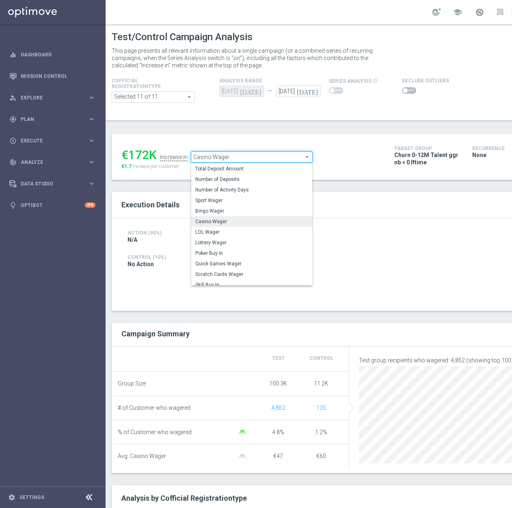
click at [257, 172] on span "Total Deposit Amount" at bounding box center [251, 169] width 113 height 6
type input "Total Deposit Amount"
